Goal: Transaction & Acquisition: Purchase product/service

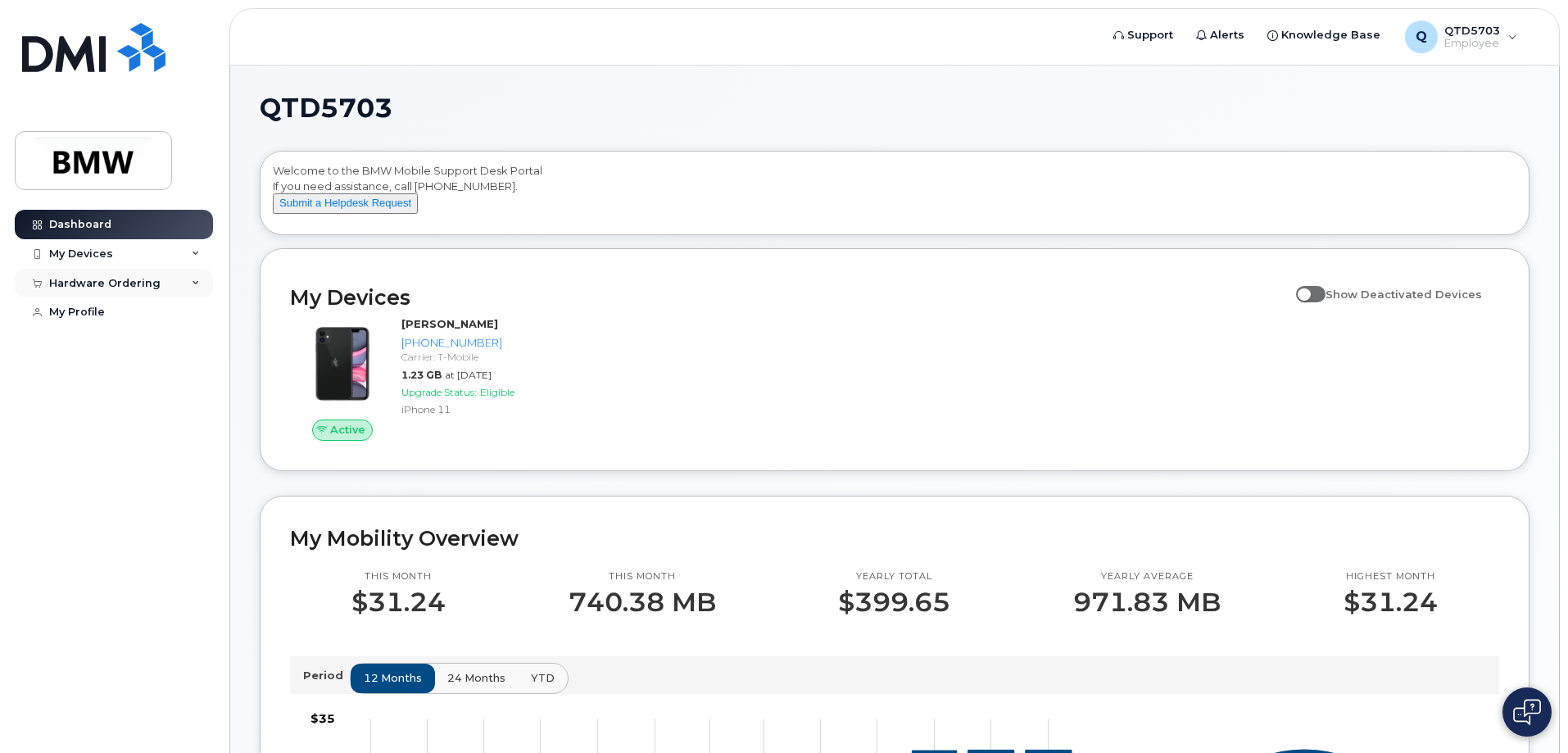
click at [137, 284] on div "Hardware Ordering" at bounding box center [105, 283] width 111 height 13
click at [85, 346] on div "New Order" at bounding box center [88, 344] width 63 height 14
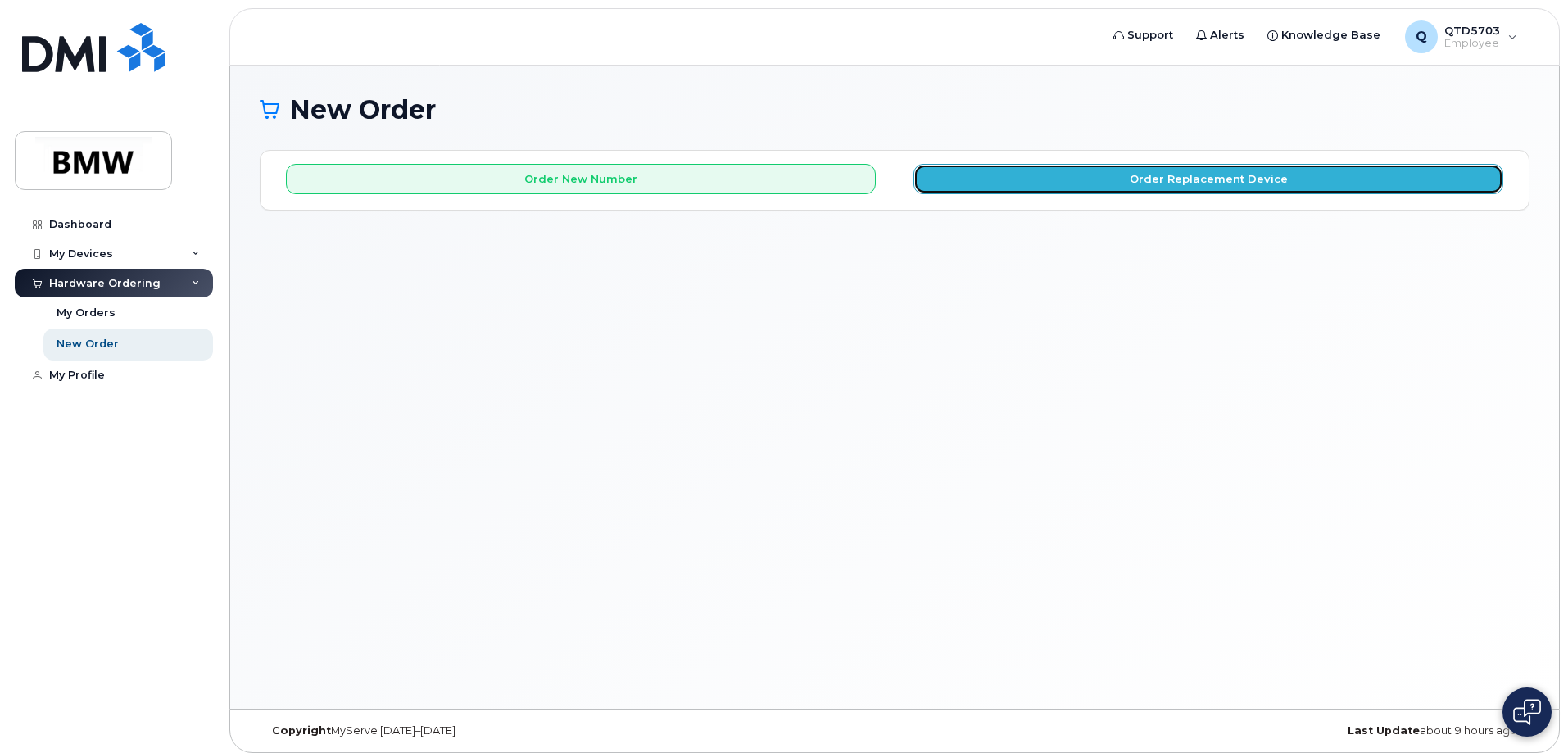
click at [964, 176] on button "Order Replacement Device" at bounding box center [1208, 179] width 590 height 30
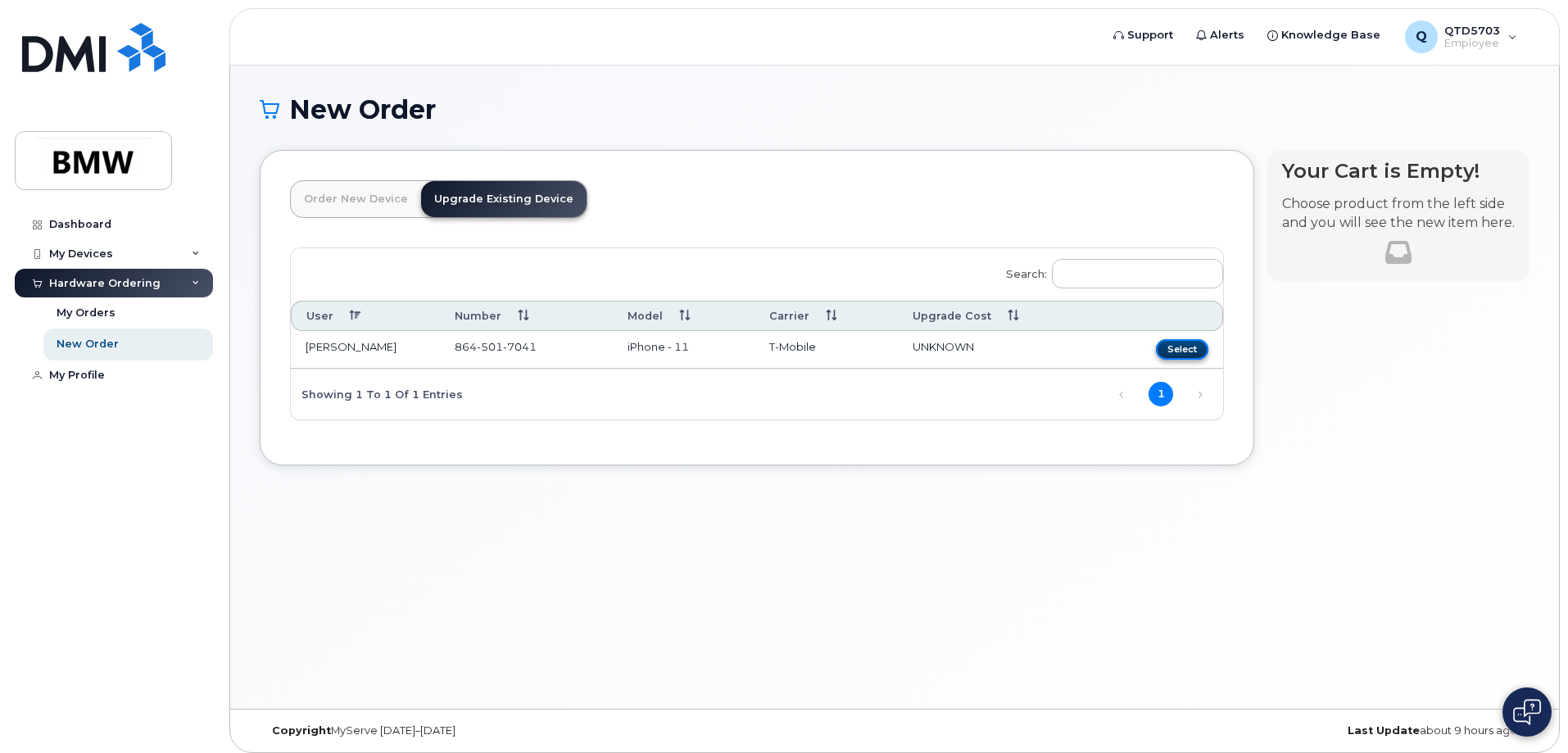
click at [1189, 347] on button "Select" at bounding box center [1182, 349] width 53 height 21
